Goal: Information Seeking & Learning: Learn about a topic

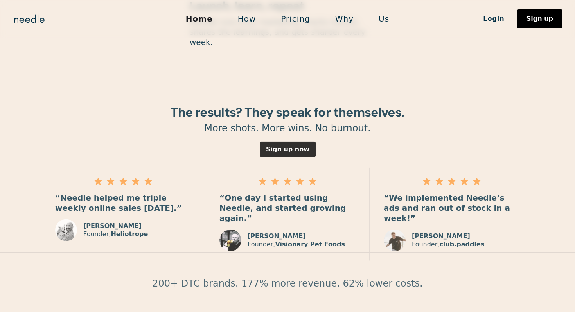
scroll to position [1109, 0]
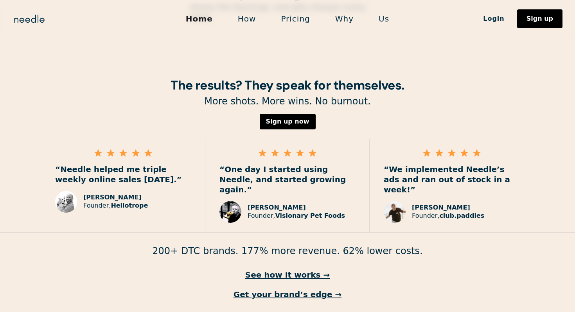
click at [297, 16] on link "Pricing" at bounding box center [295, 19] width 54 height 16
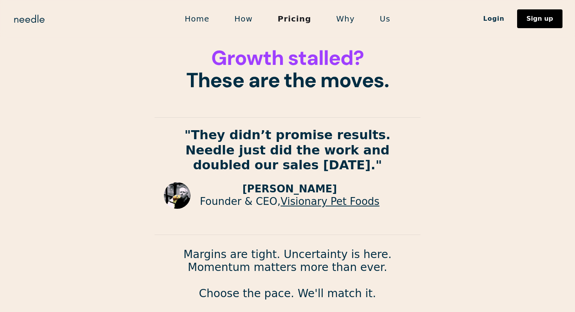
click at [202, 19] on link "Home" at bounding box center [197, 19] width 50 height 16
